Goal: Information Seeking & Learning: Learn about a topic

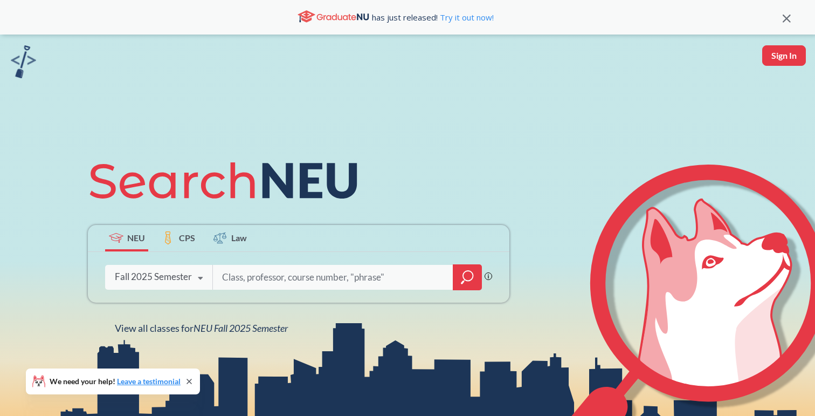
click at [277, 269] on input "search" at bounding box center [333, 277] width 224 height 23
click at [277, 273] on input "search" at bounding box center [333, 277] width 224 height 23
type input "software development"
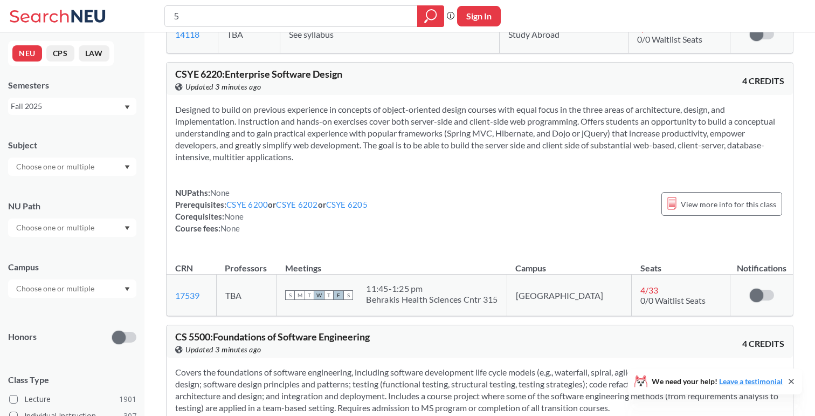
scroll to position [1280, 0]
type input "5"
type input "4500"
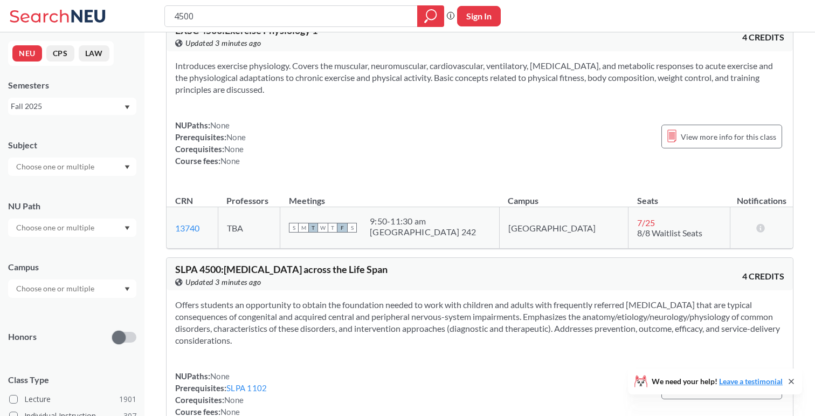
scroll to position [258, 0]
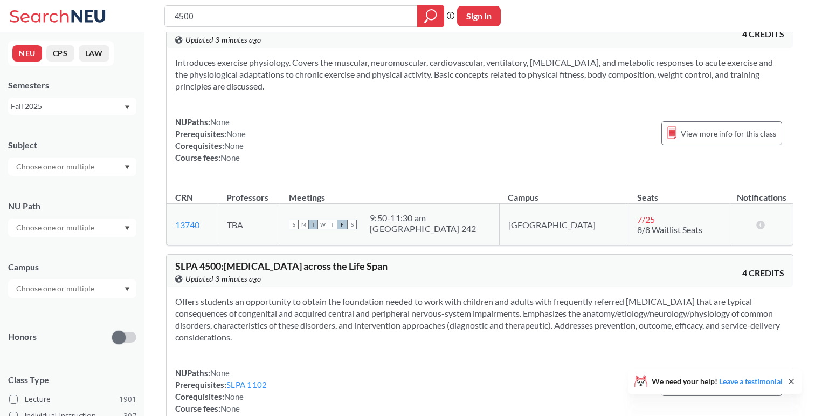
click at [63, 164] on input "text" at bounding box center [56, 166] width 91 height 13
click at [59, 182] on div "CS ( 115 )" at bounding box center [75, 186] width 122 height 12
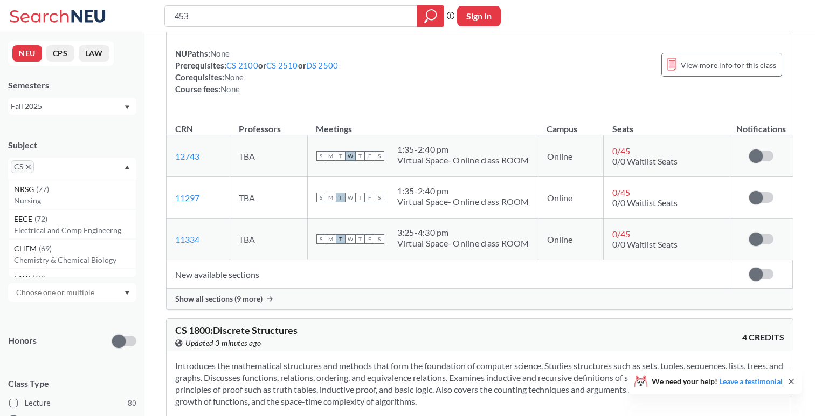
type input "4530"
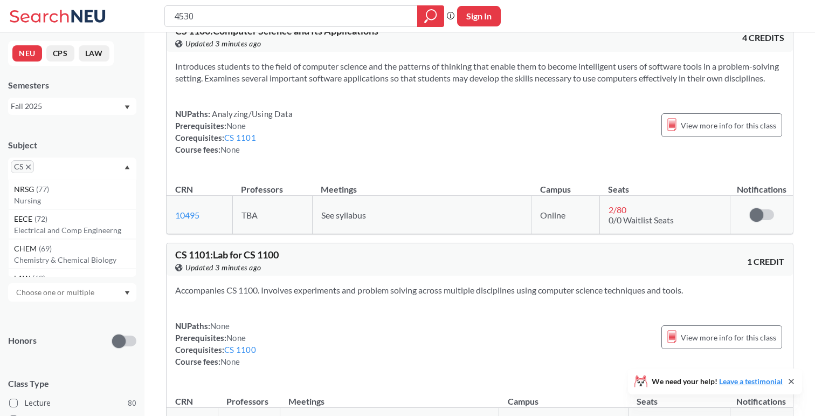
scroll to position [437, 0]
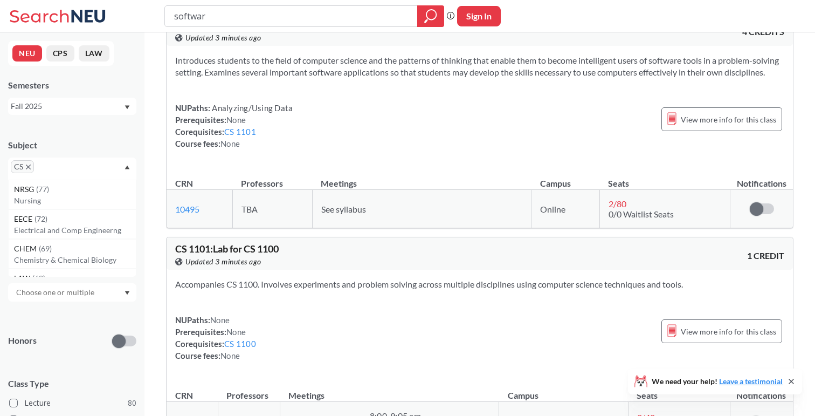
type input "software"
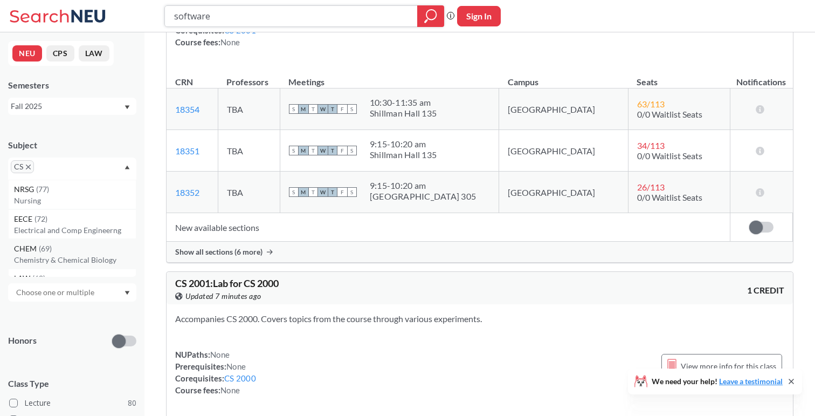
scroll to position [3084, 0]
